Goal: Information Seeking & Learning: Compare options

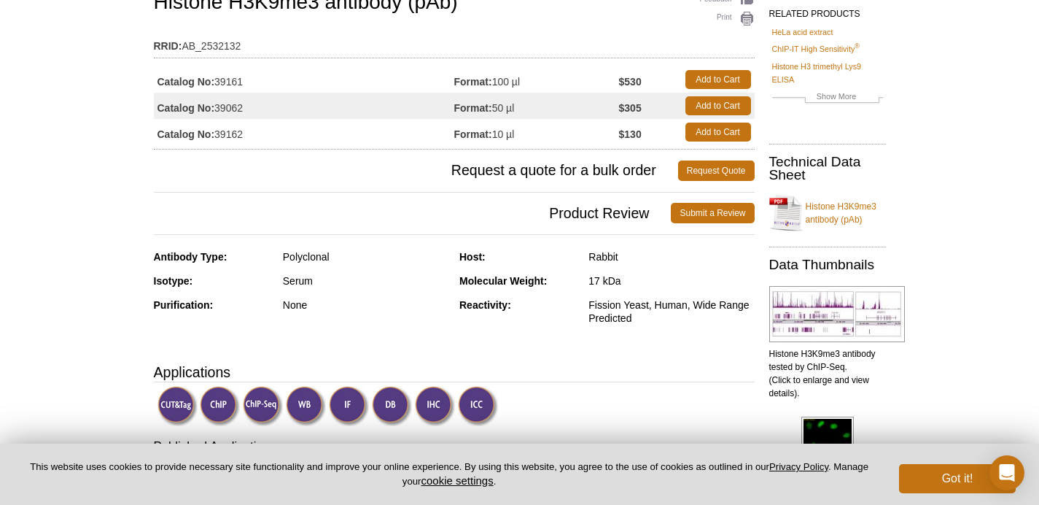
scroll to position [145, 0]
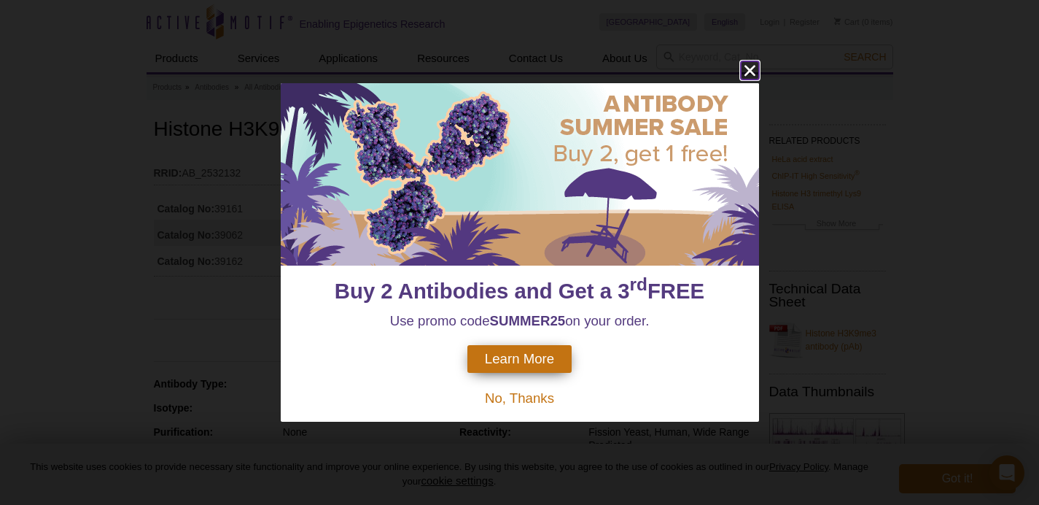
click at [750, 73] on icon "close" at bounding box center [750, 70] width 18 height 18
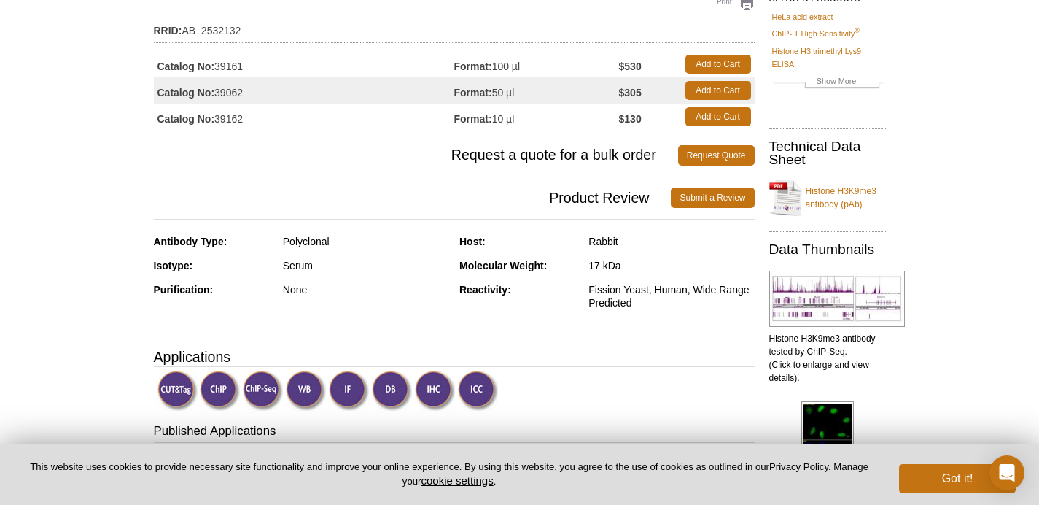
scroll to position [146, 0]
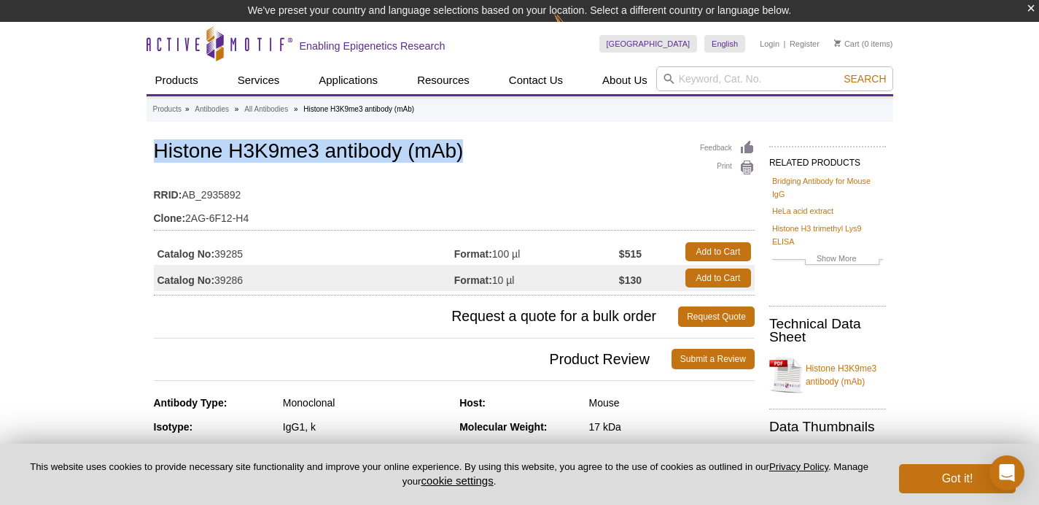
drag, startPoint x: 503, startPoint y: 158, endPoint x: 147, endPoint y: 156, distance: 355.2
copy h1 "Histone H3K9me3 antibody (mAb)"
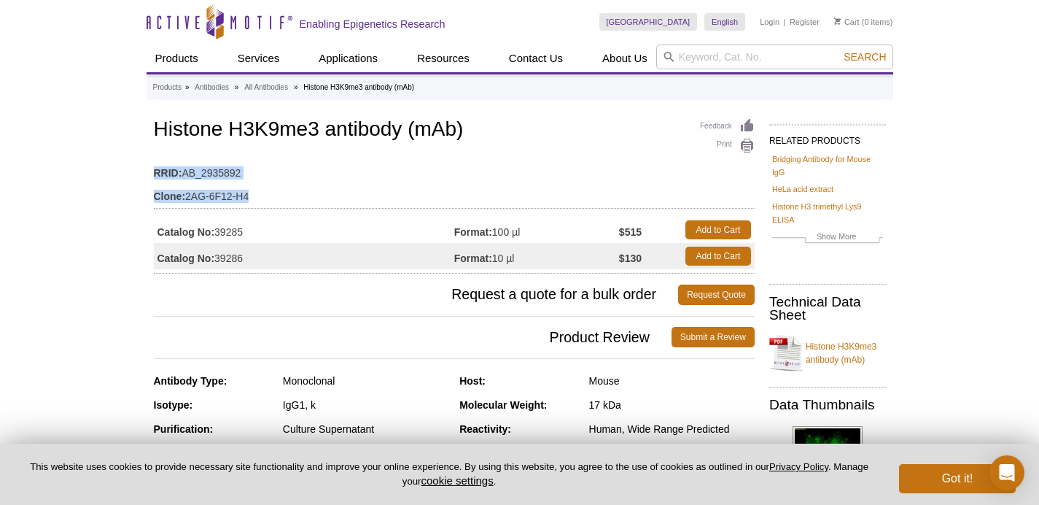
drag, startPoint x: 250, startPoint y: 192, endPoint x: 150, endPoint y: 196, distance: 100.7
drag, startPoint x: 248, startPoint y: 194, endPoint x: 154, endPoint y: 194, distance: 94.1
click at [154, 194] on td "Clone: 2AG-6F12-H4" at bounding box center [454, 192] width 601 height 23
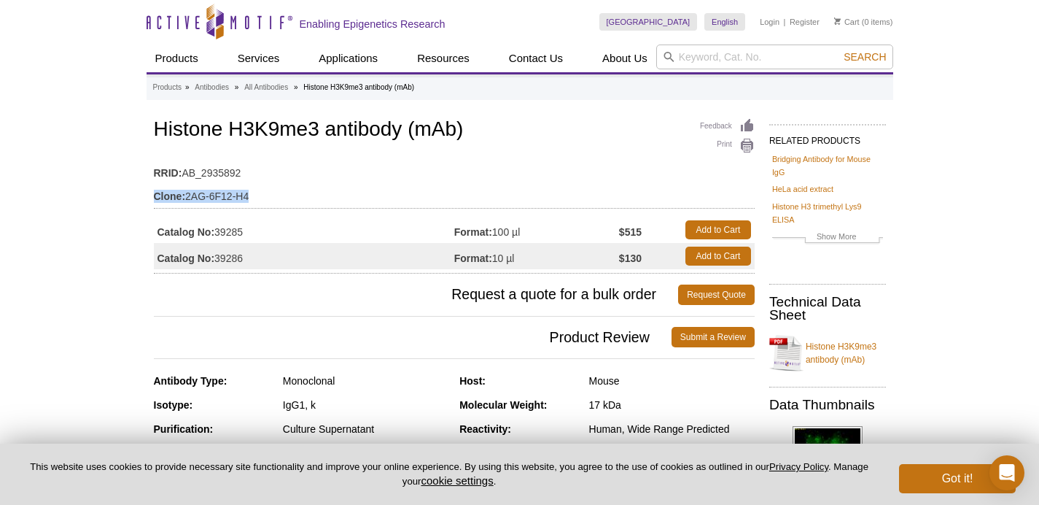
copy td "Clone: 2AG-6F12-H4"
click at [297, 249] on td "Catalog No: 39286" at bounding box center [304, 256] width 300 height 26
drag, startPoint x: 255, startPoint y: 257, endPoint x: 216, endPoint y: 257, distance: 38.7
click at [216, 257] on td "Catalog No: 39286" at bounding box center [304, 256] width 300 height 26
copy td "39286"
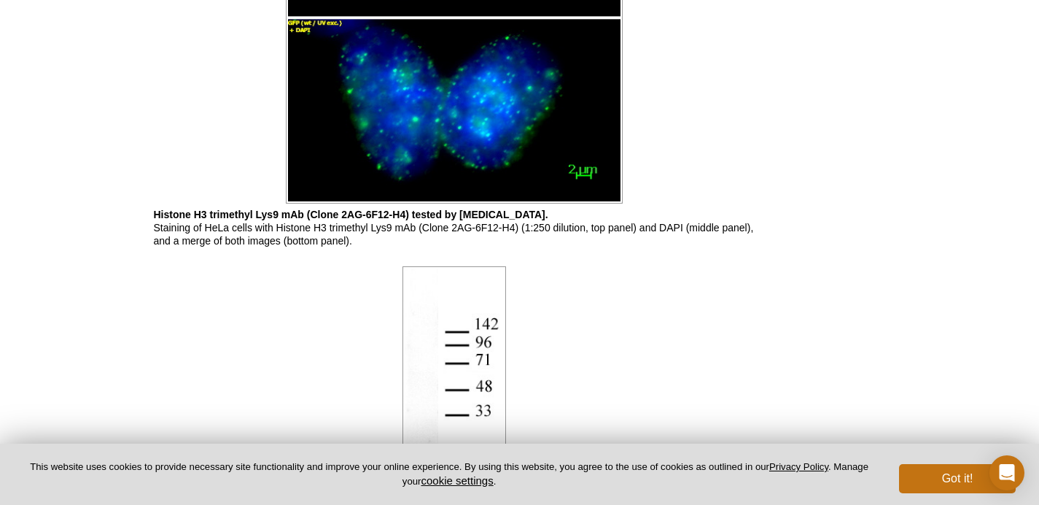
scroll to position [1223, 0]
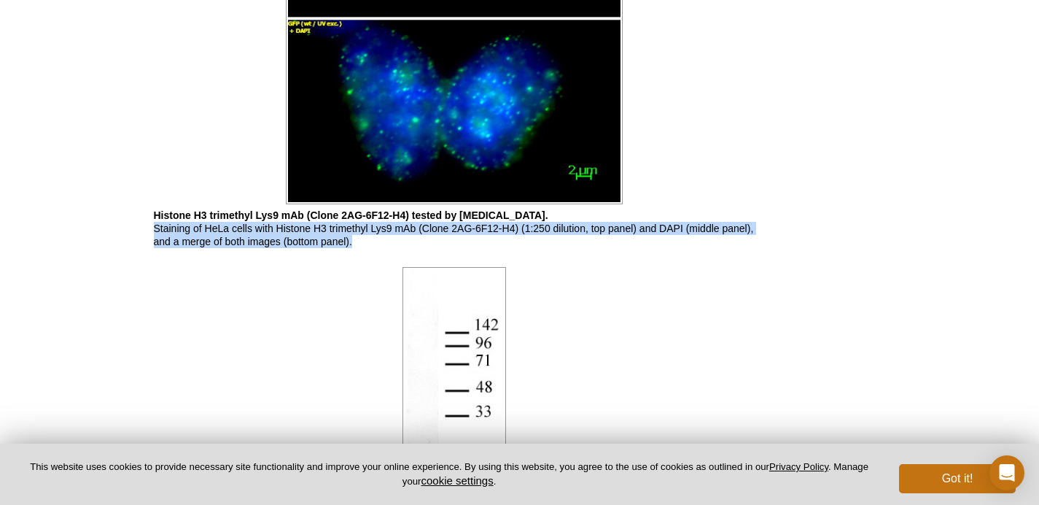
drag, startPoint x: 155, startPoint y: 228, endPoint x: 358, endPoint y: 242, distance: 203.3
click at [358, 242] on p "Histone H3 trimethyl Lys9 mAb (Clone 2AG-6F12-H4) tested by immunofluorescence.…" at bounding box center [454, 228] width 601 height 39
copy p "Staining of HeLa cells with Histone H3 trimethyl Lys9 mAb (Clone 2AG-6F12-H4) (…"
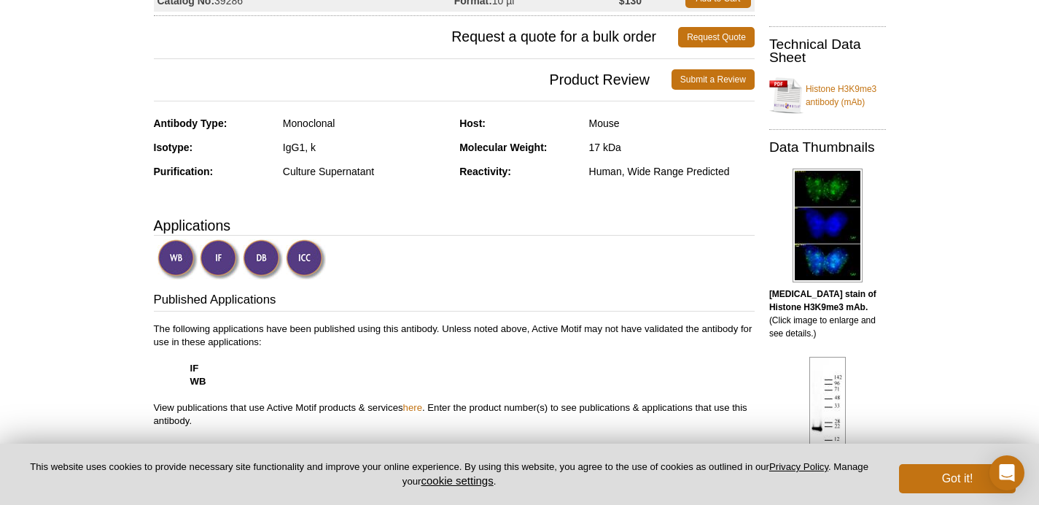
scroll to position [265, 0]
